Goal: Task Accomplishment & Management: Manage account settings

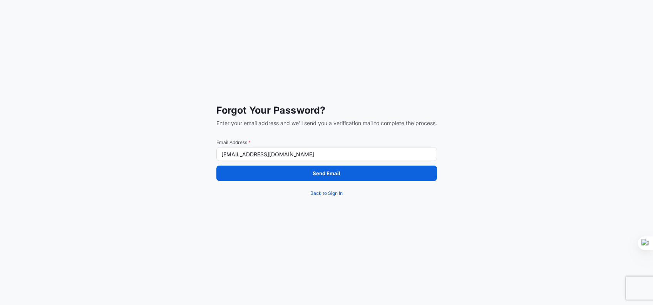
drag, startPoint x: 307, startPoint y: 154, endPoint x: 150, endPoint y: 160, distance: 157.2
click at [150, 160] on div "Forgot Your Password? Enter your email address and we'll send you a verificatio…" at bounding box center [326, 152] width 653 height 305
